Goal: Task Accomplishment & Management: Manage account settings

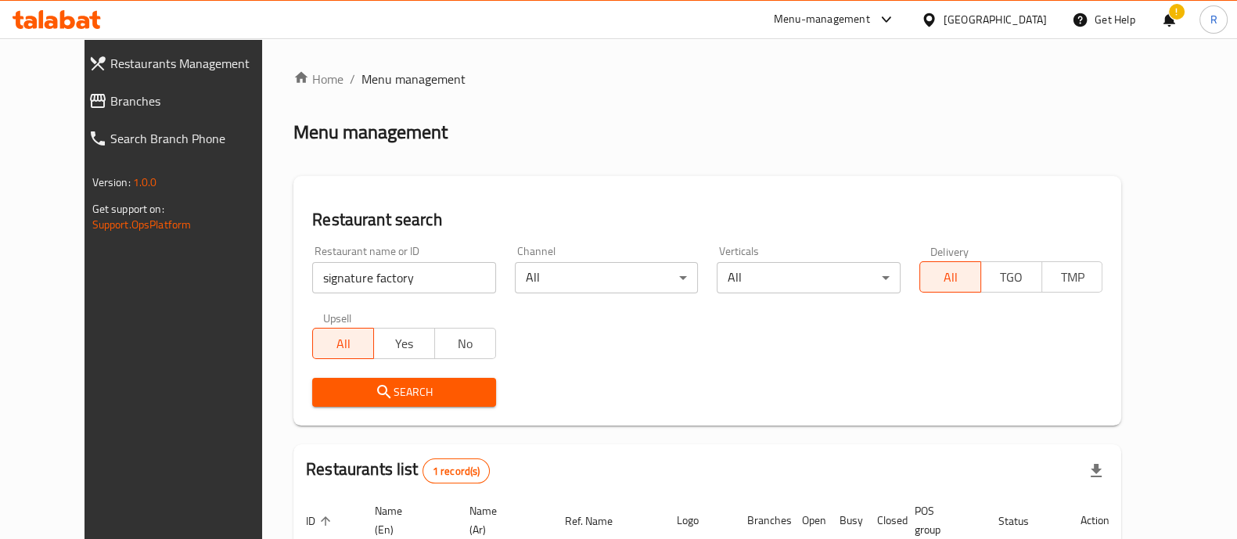
click at [974, 24] on div "[GEOGRAPHIC_DATA]" at bounding box center [983, 20] width 151 height 38
click at [409, 274] on input "signature factory" at bounding box center [404, 277] width 184 height 31
type input "s"
type input "narjis grills"
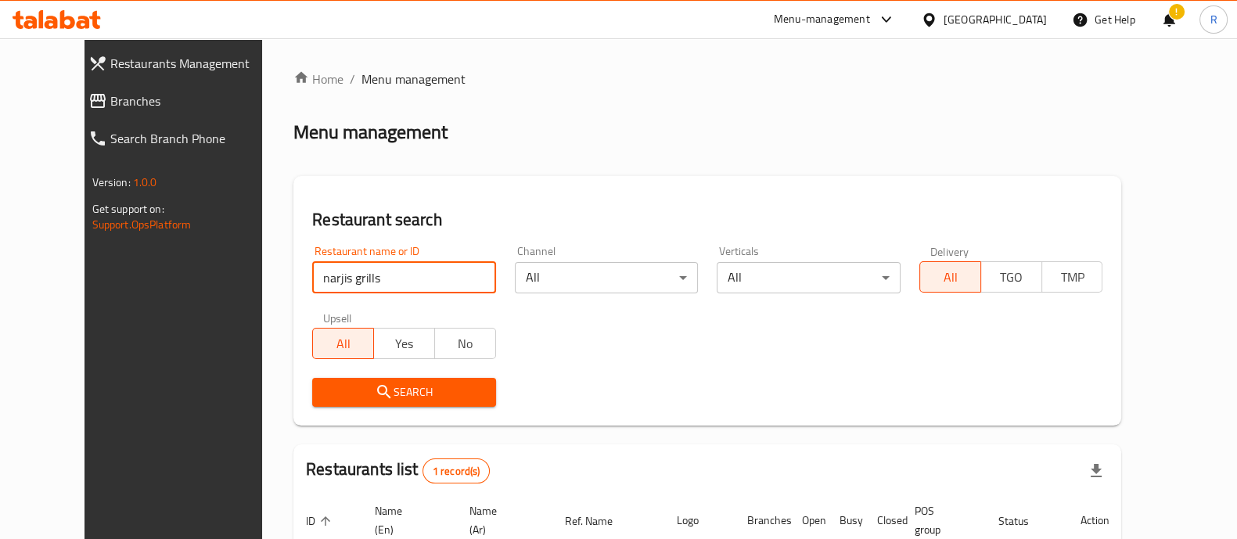
click at [372, 398] on span "Search" at bounding box center [404, 393] width 159 height 20
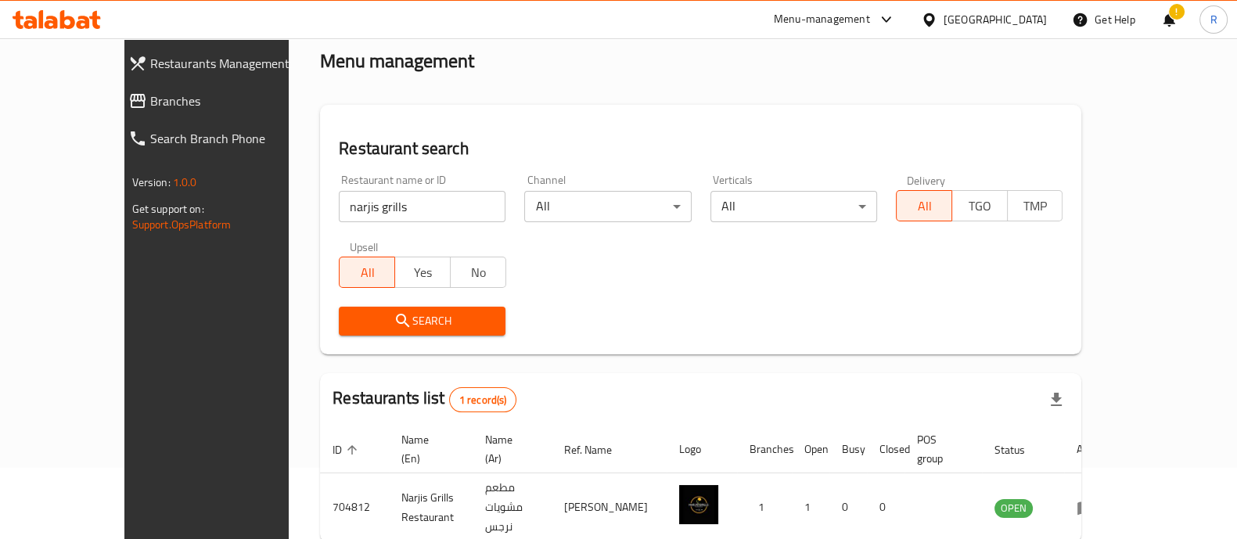
scroll to position [128, 0]
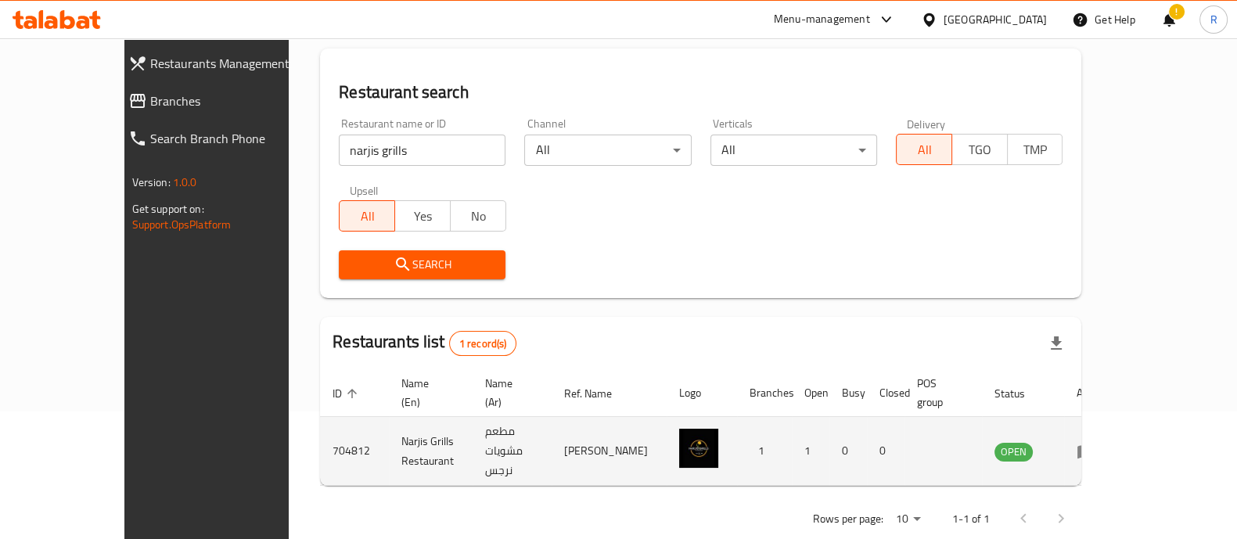
drag, startPoint x: 1178, startPoint y: 415, endPoint x: 1174, endPoint y: 423, distance: 9.8
click at [1118, 423] on td "enhanced table" at bounding box center [1091, 451] width 54 height 69
click at [1092, 449] on icon "enhanced table" at bounding box center [1089, 452] width 5 height 6
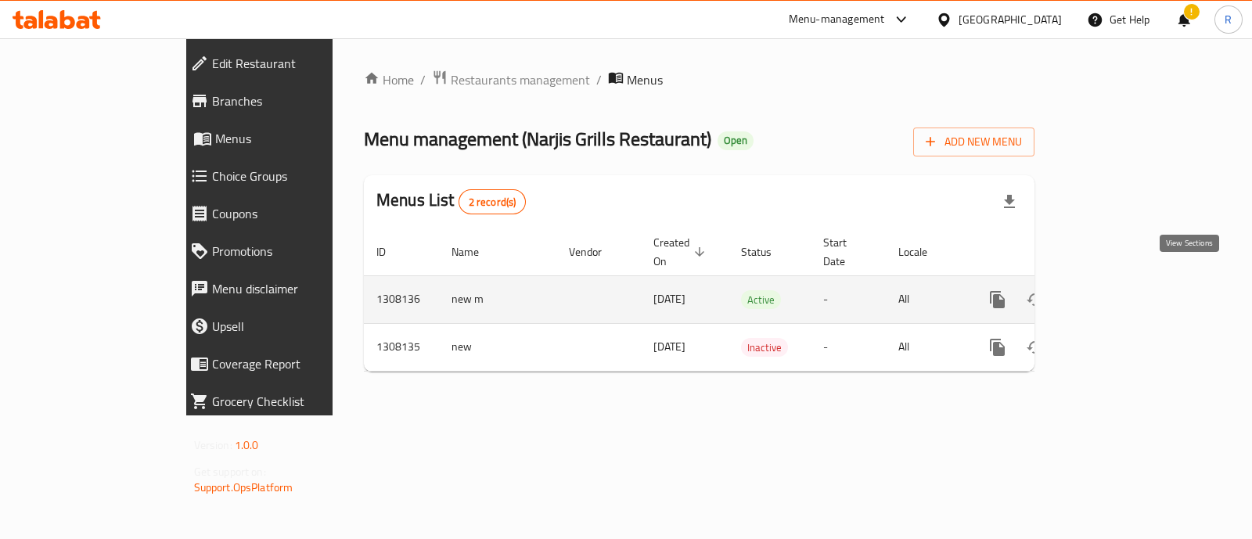
click at [1120, 290] on icon "enhanced table" at bounding box center [1110, 299] width 19 height 19
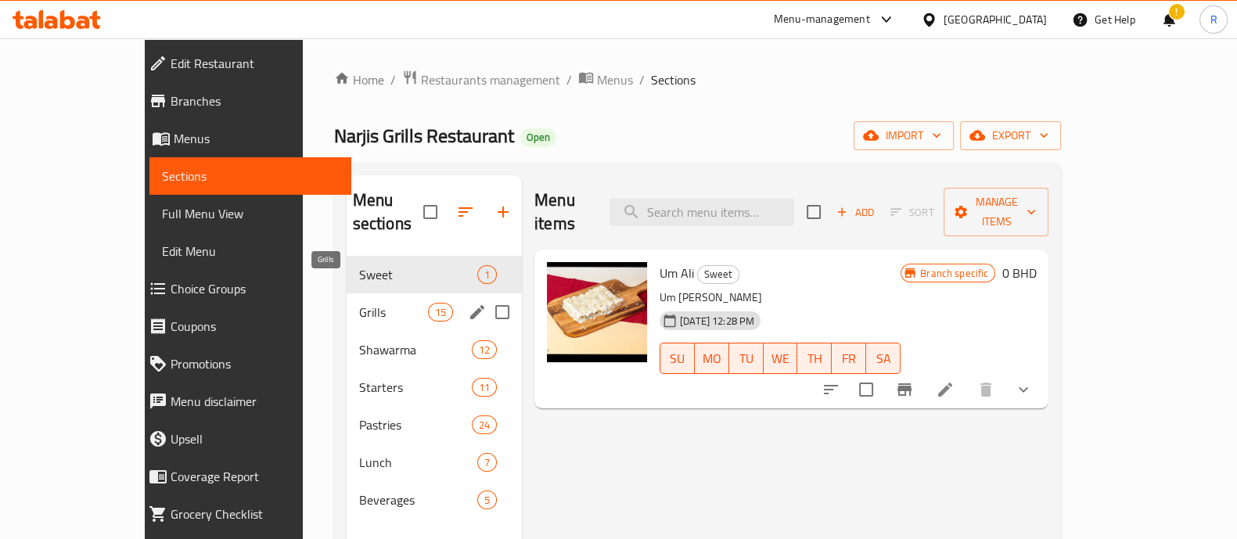
click at [359, 303] on span "Grills" at bounding box center [393, 312] width 69 height 19
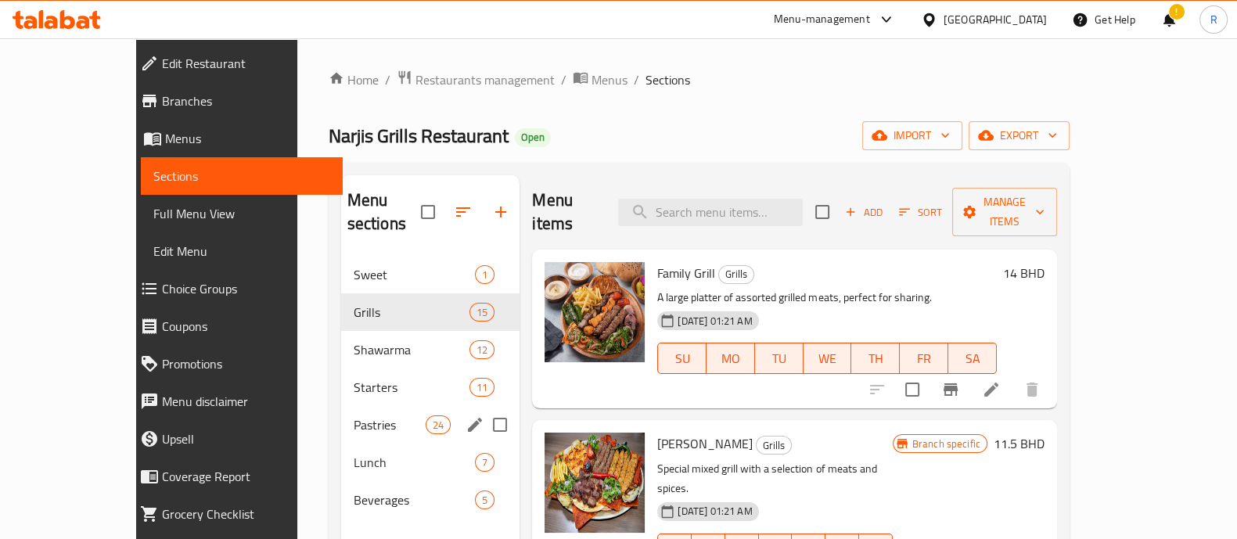
click at [341, 406] on div "Pastries 24" at bounding box center [430, 425] width 179 height 38
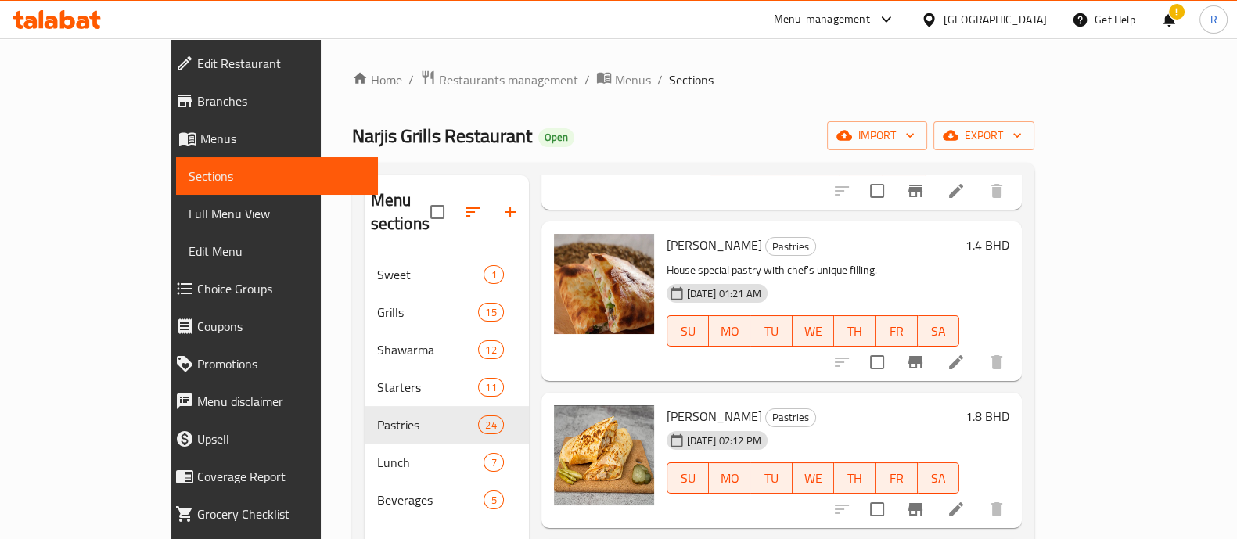
scroll to position [3508, 0]
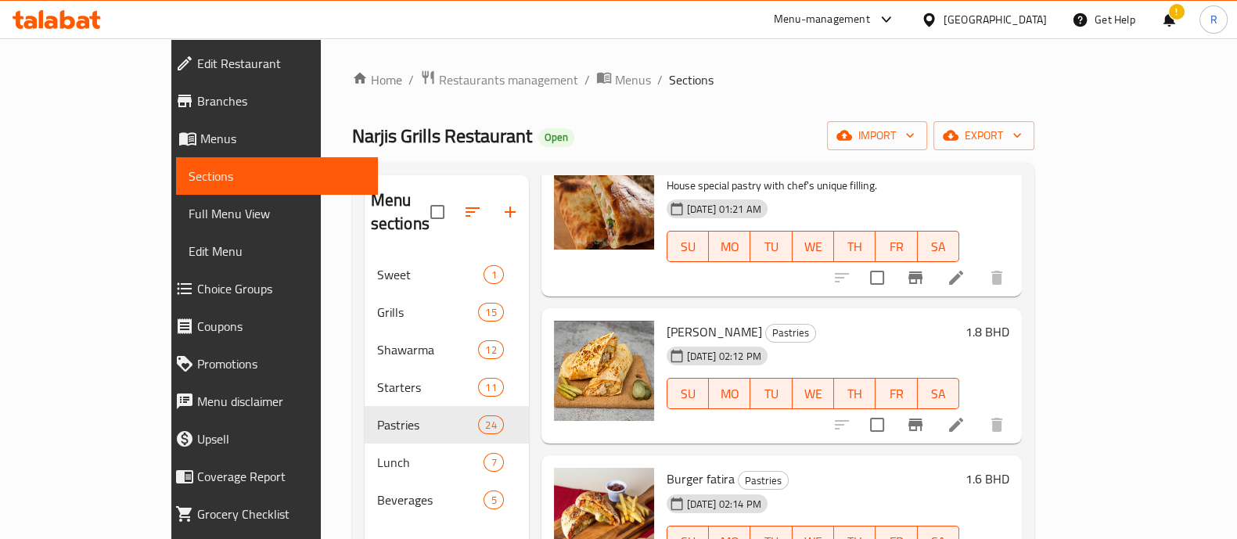
click at [990, 406] on div at bounding box center [919, 425] width 192 height 38
click at [915, 138] on span "import" at bounding box center [877, 136] width 75 height 20
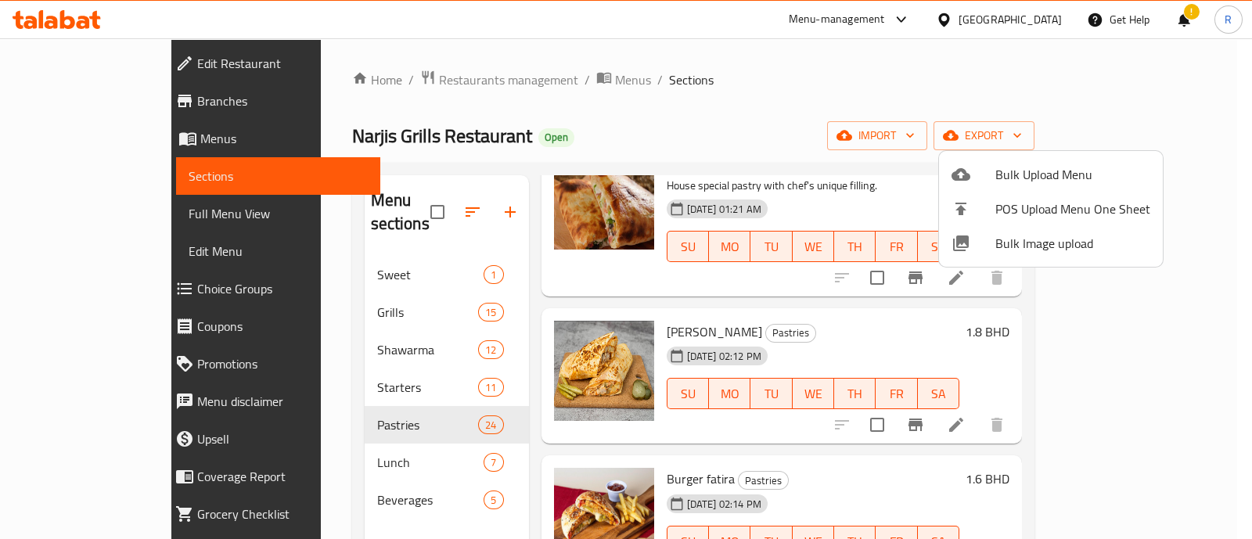
click at [1217, 320] on div at bounding box center [626, 269] width 1252 height 539
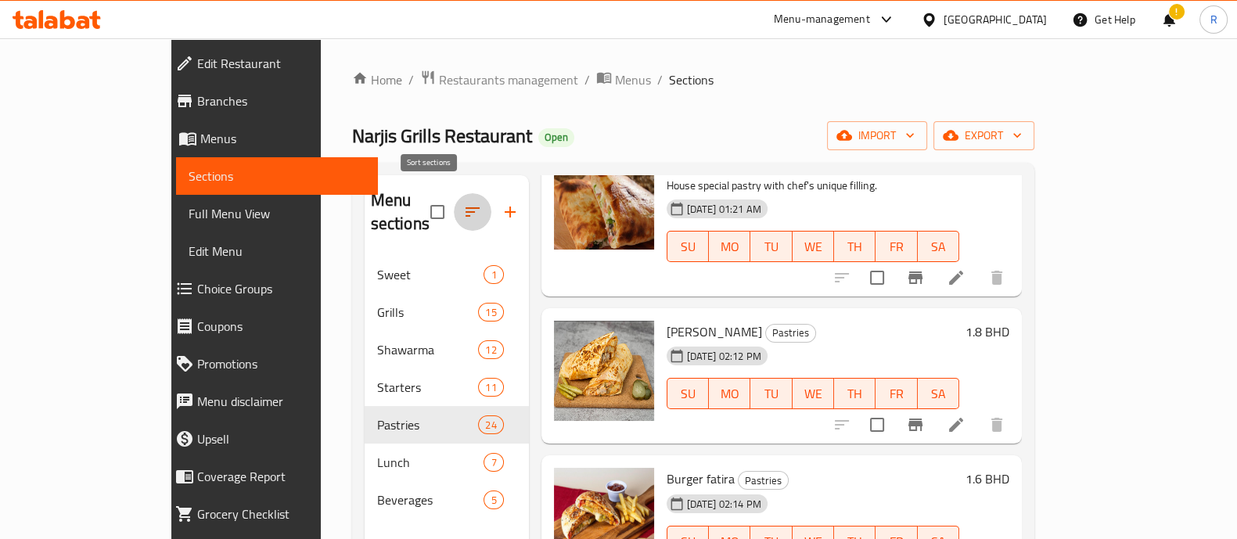
click at [463, 203] on icon "button" at bounding box center [472, 212] width 19 height 19
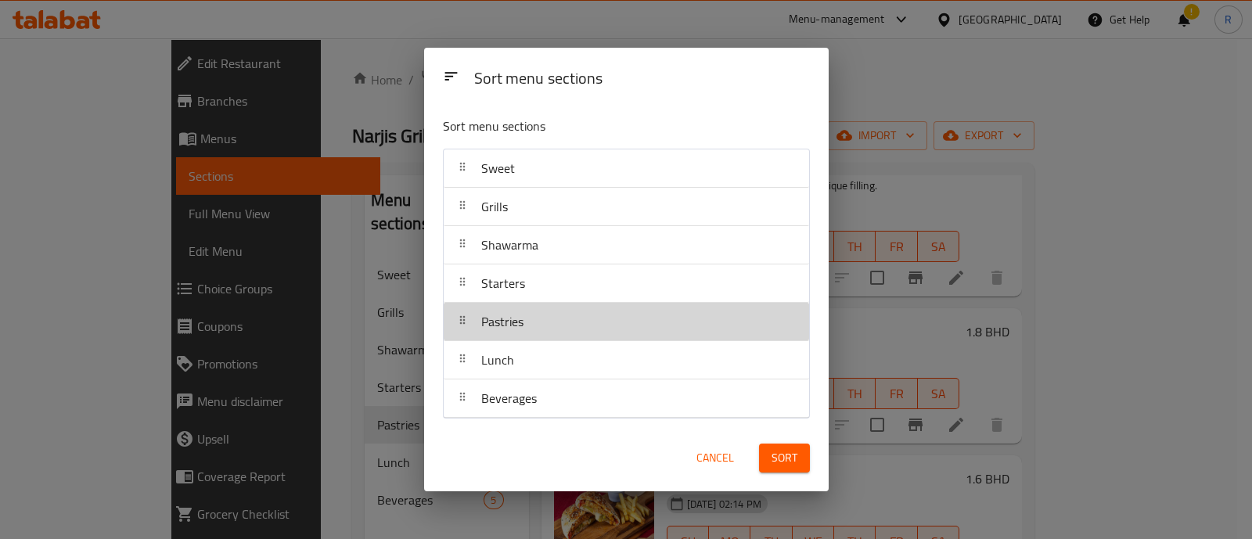
click at [613, 334] on div "Pastries" at bounding box center [626, 322] width 353 height 38
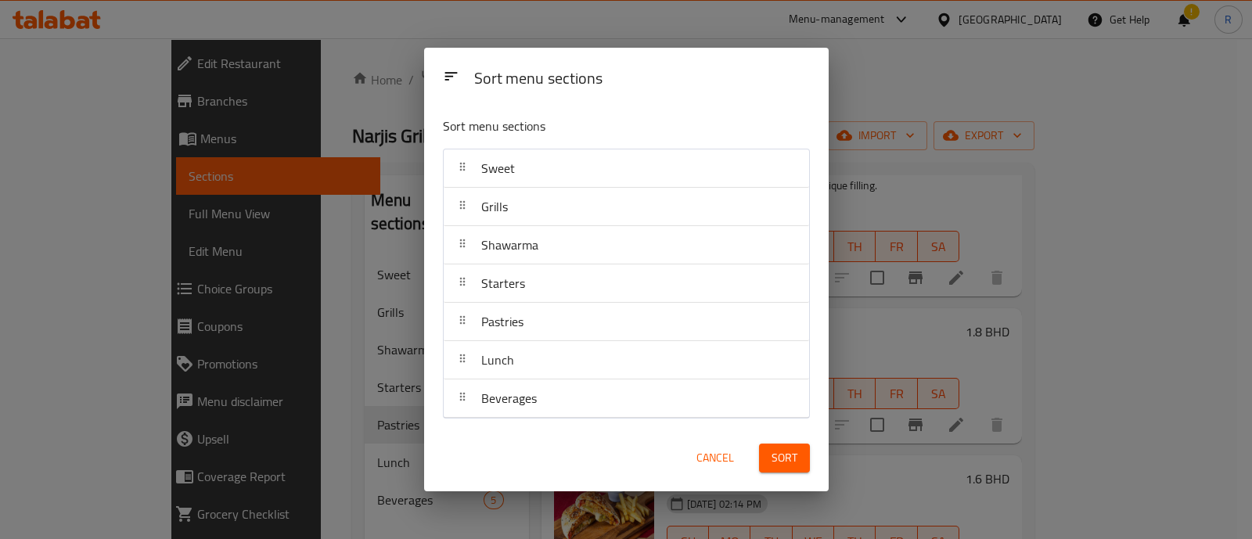
click at [444, 326] on div "Pastries" at bounding box center [626, 322] width 365 height 38
click at [463, 327] on div at bounding box center [462, 321] width 25 height 31
click at [475, 322] on div "Pastries" at bounding box center [502, 322] width 55 height 38
click at [443, 77] on icon at bounding box center [451, 76] width 16 height 16
click at [462, 322] on icon at bounding box center [462, 320] width 13 height 13
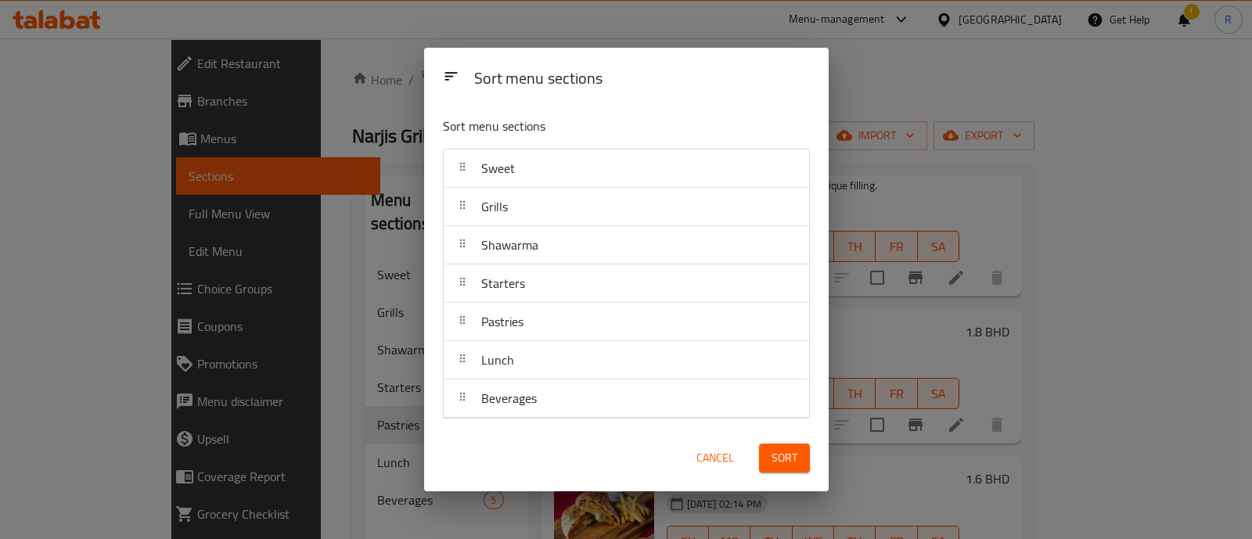
click at [595, 340] on div "Pastries" at bounding box center [626, 322] width 353 height 38
click at [473, 308] on div at bounding box center [462, 321] width 25 height 31
click at [896, 88] on div "Sort menu sections Sort menu sections Sweet Grills Shawarma Starters Pastries L…" at bounding box center [626, 269] width 1252 height 539
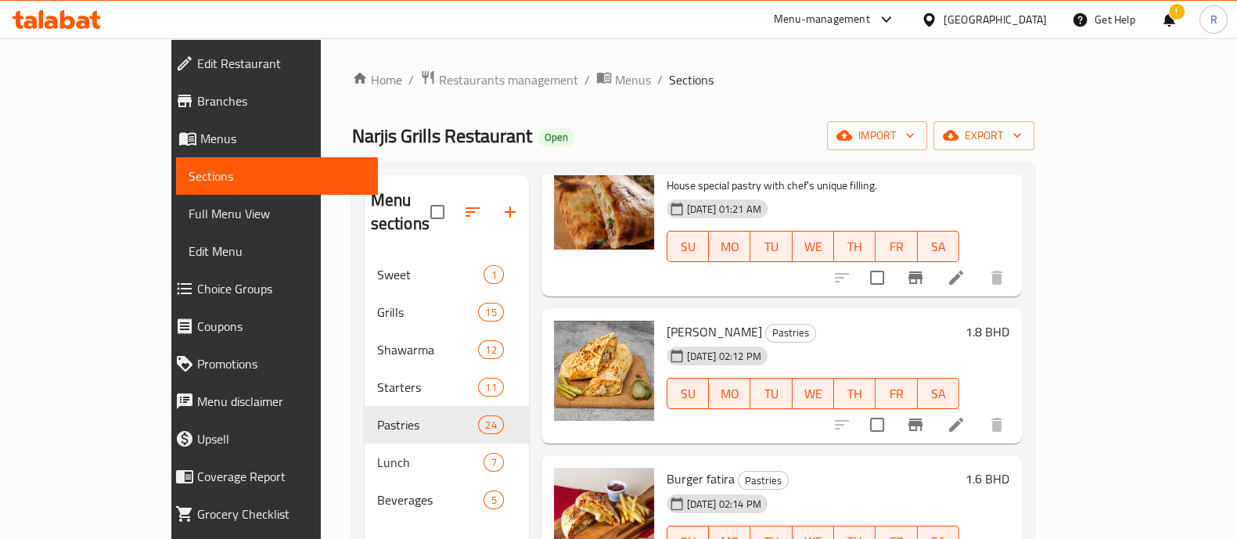
click at [966, 400] on div "[DATE] 02:12 PM SU MO TU WE TH FR SA" at bounding box center [812, 382] width 305 height 85
click at [966, 415] on icon at bounding box center [956, 424] width 19 height 19
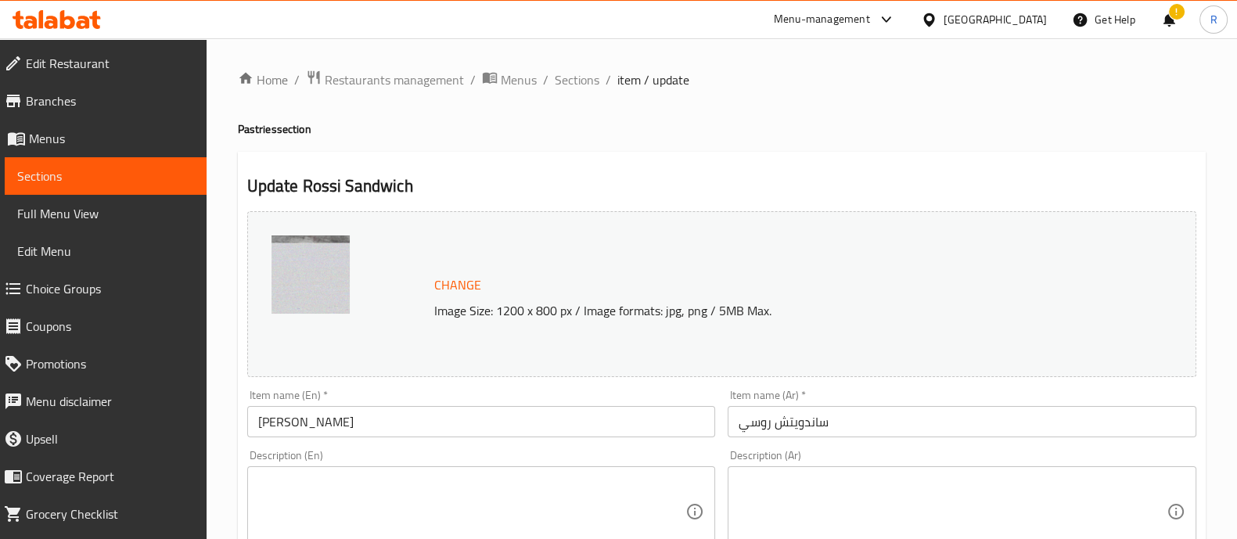
click at [896, 16] on icon at bounding box center [886, 19] width 19 height 19
drag, startPoint x: 1056, startPoint y: 77, endPoint x: 1052, endPoint y: 64, distance: 12.9
click at [1056, 71] on ol "Home / Restaurants management / Menus / Sections / item / update" at bounding box center [722, 80] width 968 height 20
